Goal: Task Accomplishment & Management: Use online tool/utility

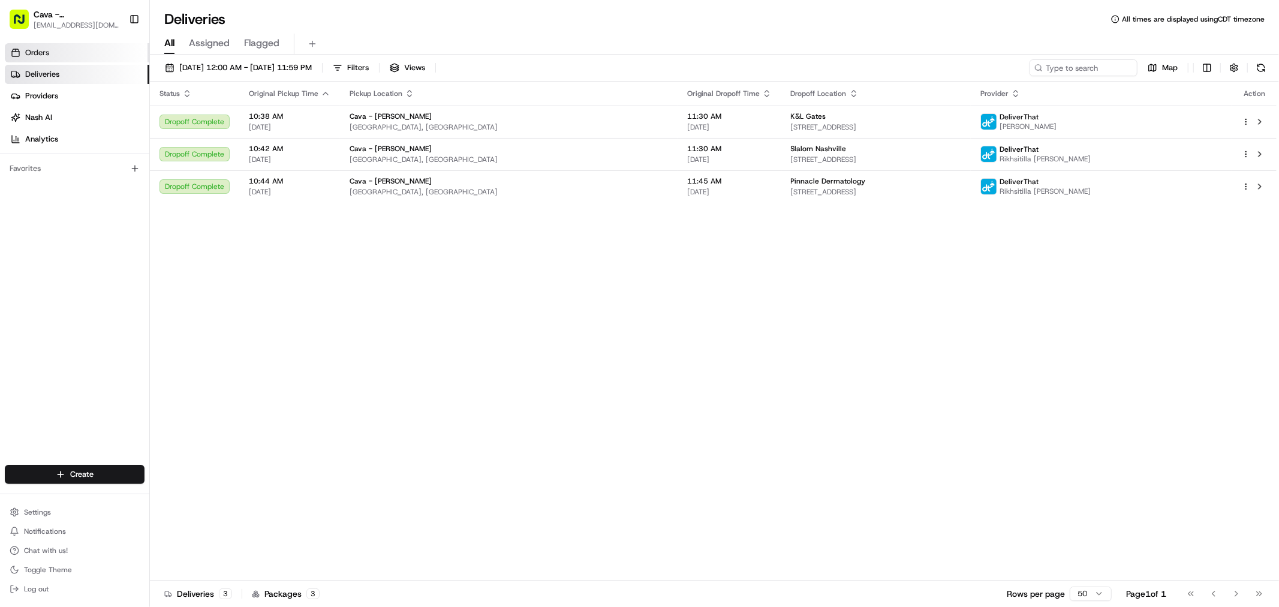
click at [105, 48] on link "Orders" at bounding box center [77, 52] width 145 height 19
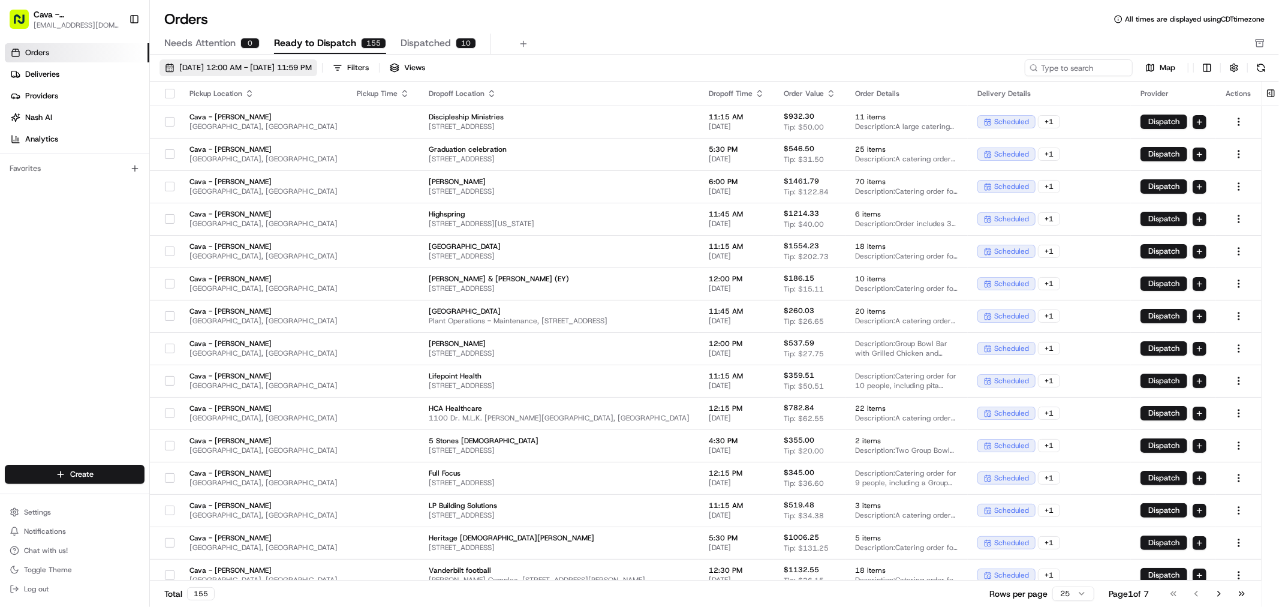
click at [170, 61] on button "08/01/2025 12:00 AM - 08/31/2025 11:59 PM" at bounding box center [239, 67] width 158 height 17
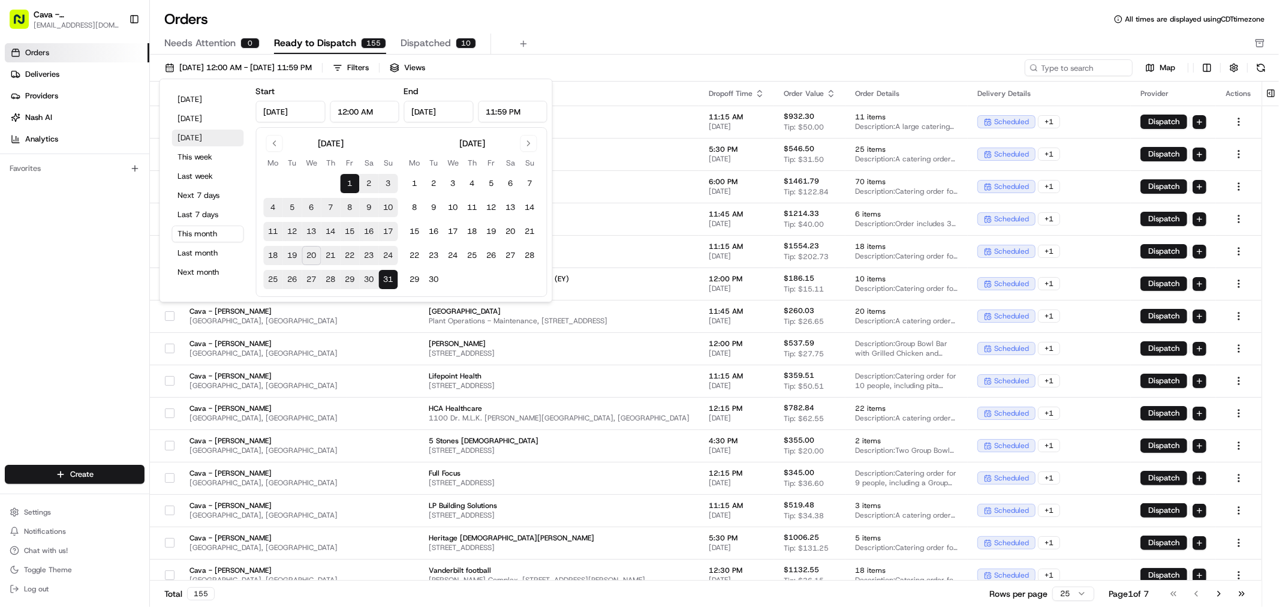
click at [196, 139] on button "[DATE]" at bounding box center [208, 138] width 72 height 17
type input "[DATE]"
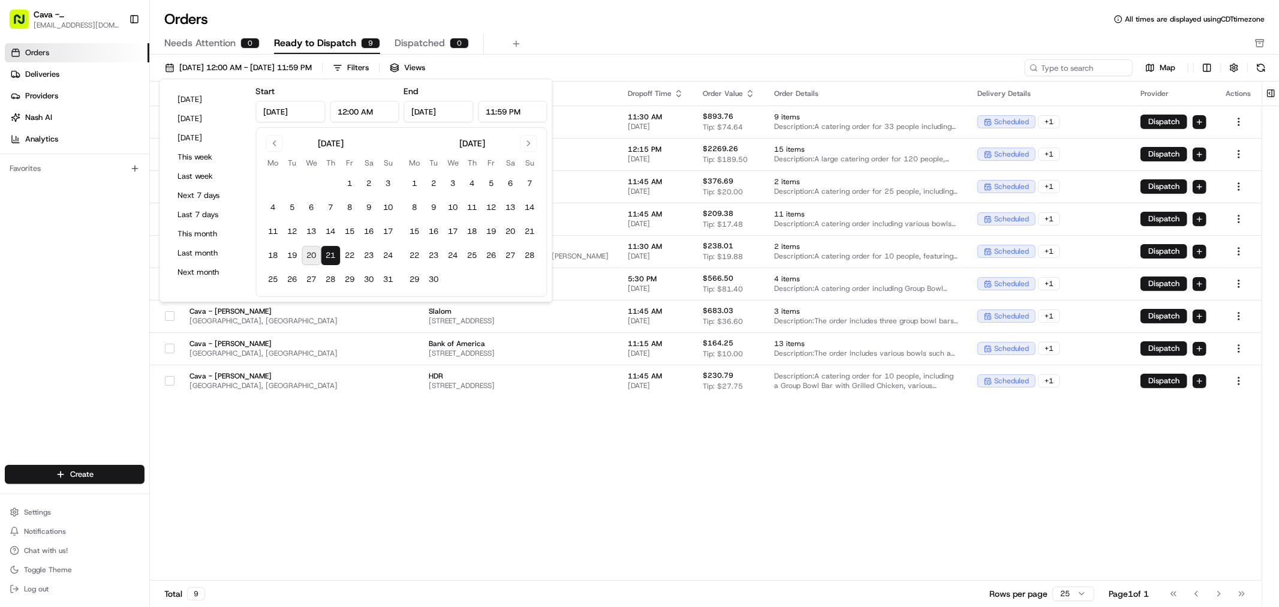
click at [536, 61] on div "08/21/2025 12:00 AM - 08/21/2025 11:59 PM Filters Views" at bounding box center [591, 67] width 863 height 17
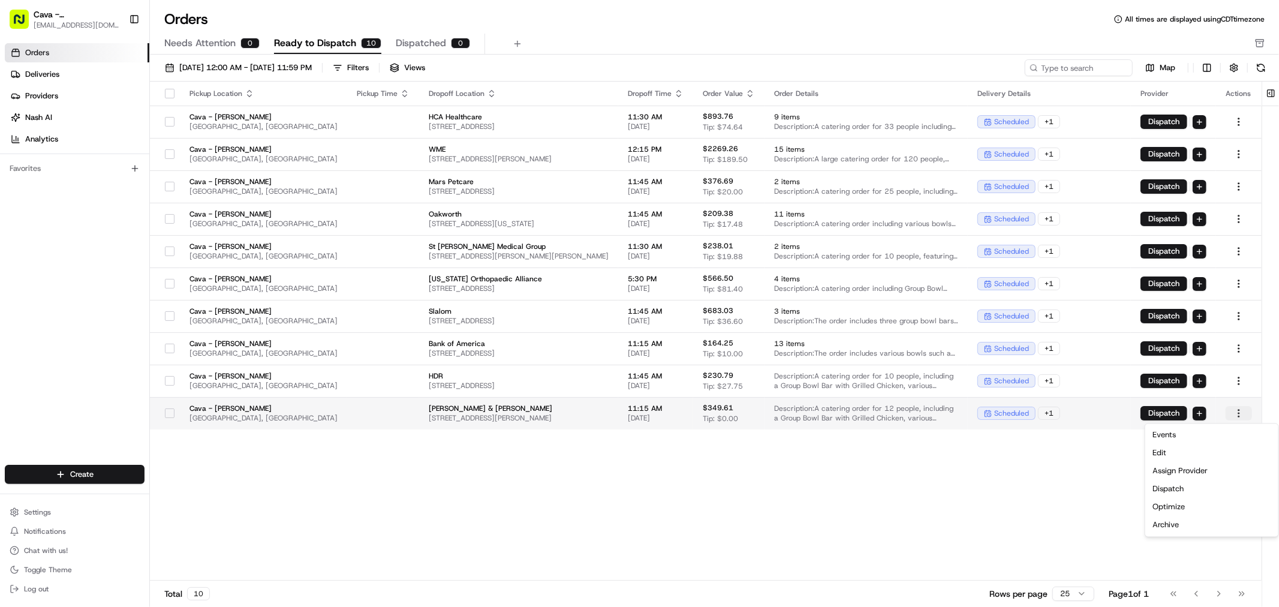
click at [1241, 417] on html "Cava - Belle [PERSON_NAME] [EMAIL_ADDRESS][DOMAIN_NAME] Toggle Sidebar Orders D…" at bounding box center [639, 303] width 1279 height 607
click at [1189, 494] on div "Dispatch" at bounding box center [1212, 489] width 128 height 18
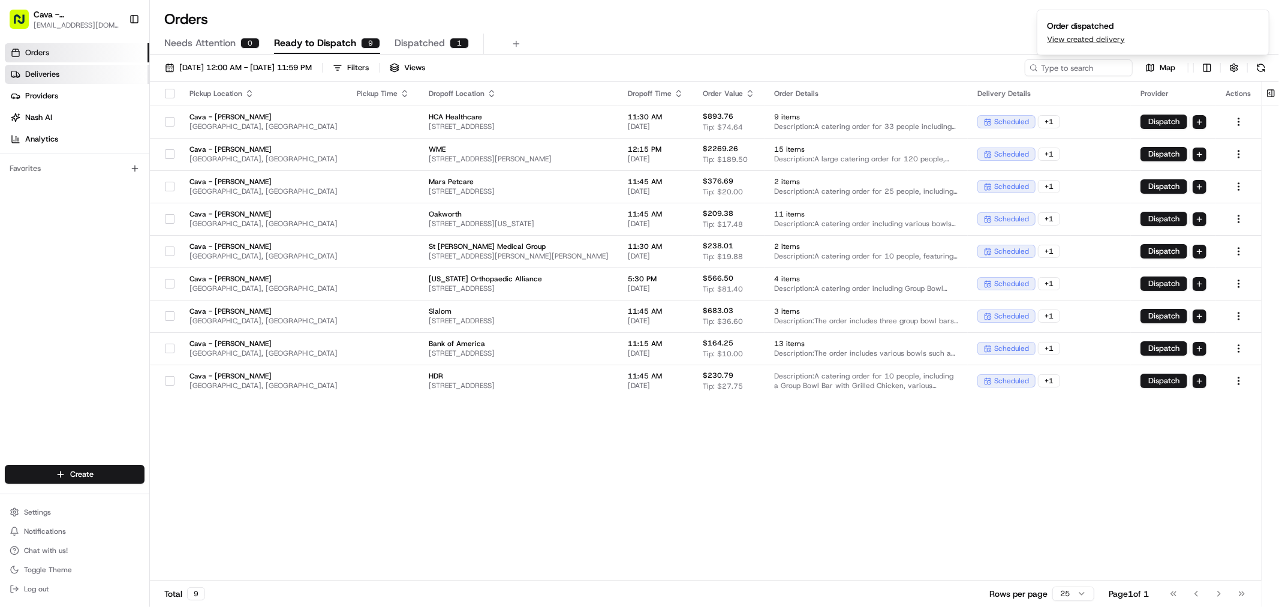
click at [104, 74] on link "Deliveries" at bounding box center [77, 74] width 145 height 19
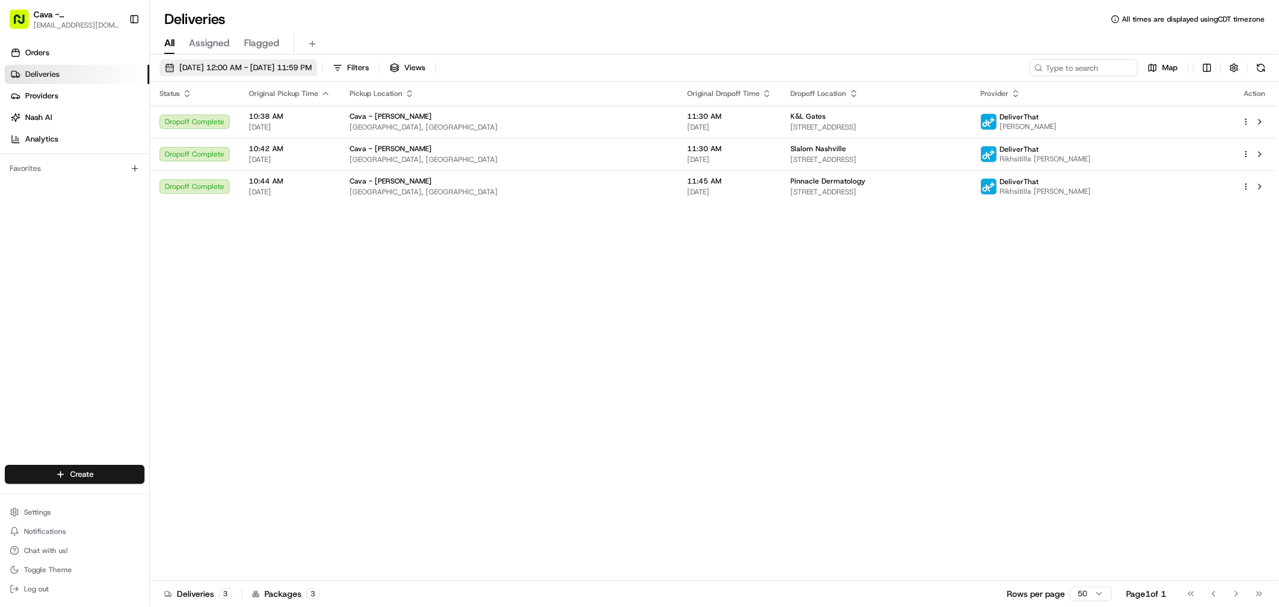
click at [176, 67] on button "[DATE] 12:00 AM - [DATE] 11:59 PM" at bounding box center [239, 67] width 158 height 17
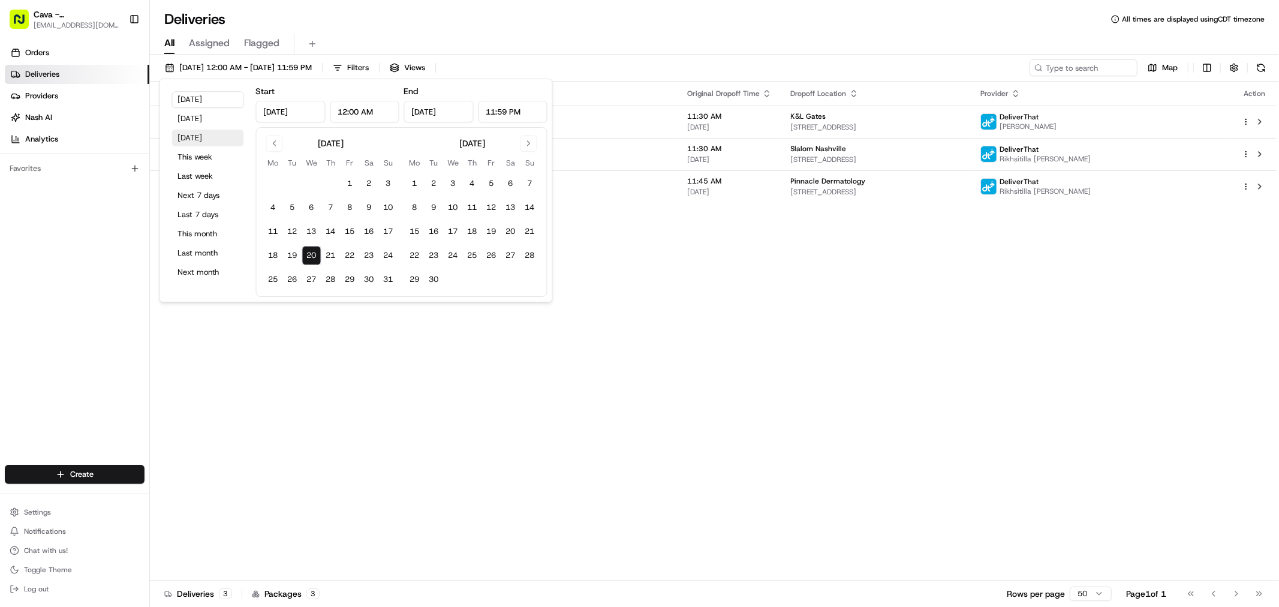
click at [198, 142] on button "[DATE]" at bounding box center [208, 138] width 72 height 17
type input "[DATE]"
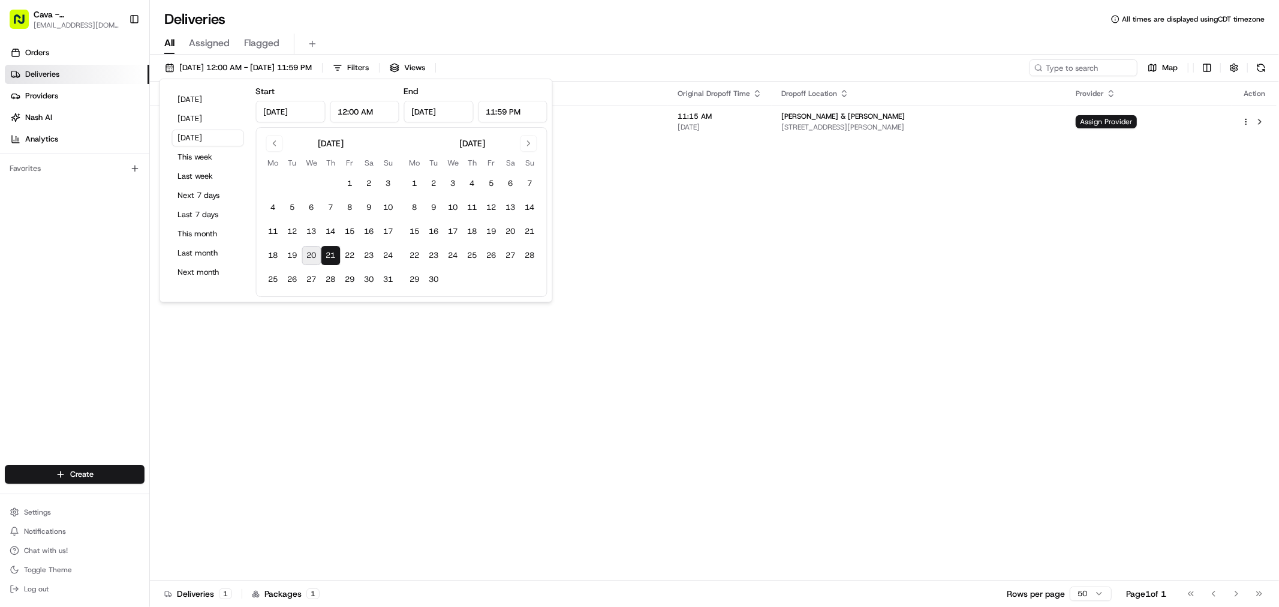
drag, startPoint x: 759, startPoint y: 301, endPoint x: 910, endPoint y: 178, distance: 195.7
click at [763, 293] on div "Status Original Pickup Time Pickup Location Original Dropoff Time Dropoff Locat…" at bounding box center [713, 331] width 1127 height 499
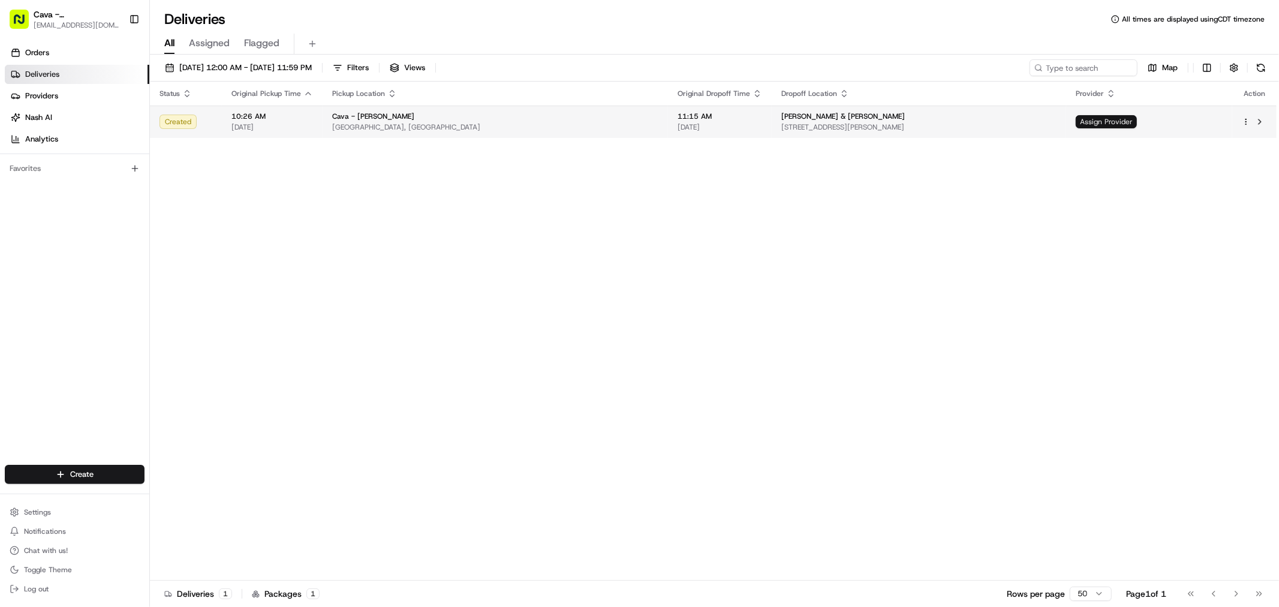
click at [1111, 120] on span "Assign Provider" at bounding box center [1106, 121] width 61 height 13
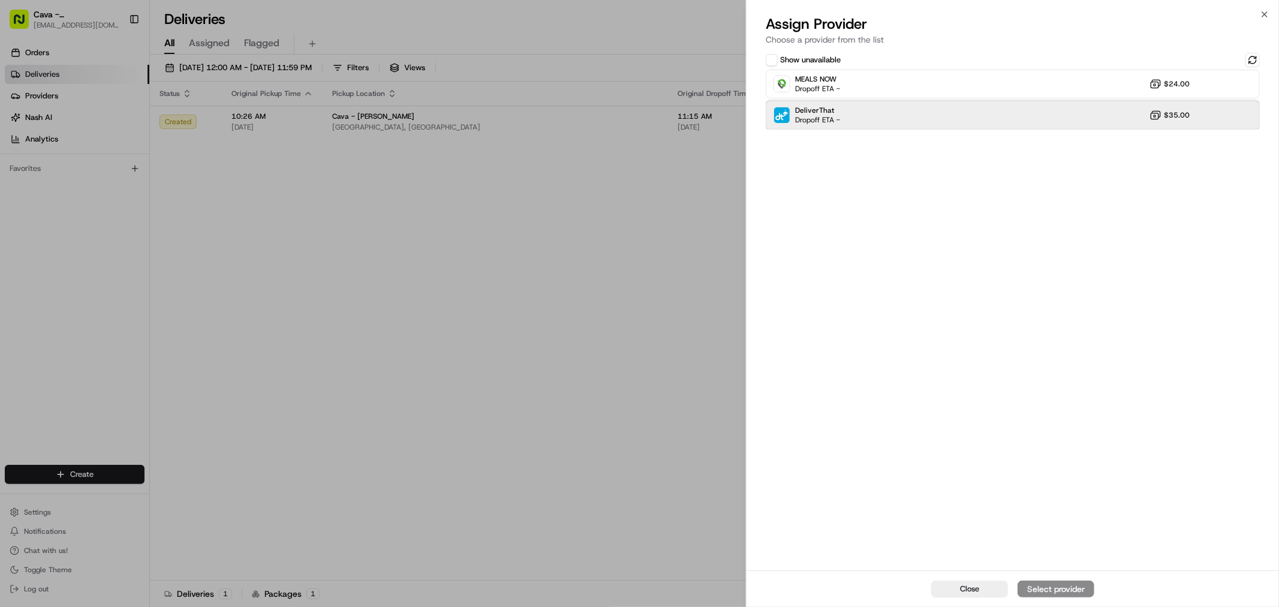
click at [876, 112] on div "DeliverThat Dropoff ETA - $35.00" at bounding box center [1013, 115] width 494 height 29
click at [1082, 585] on div "Assign Provider" at bounding box center [1056, 589] width 59 height 12
